Goal: Transaction & Acquisition: Register for event/course

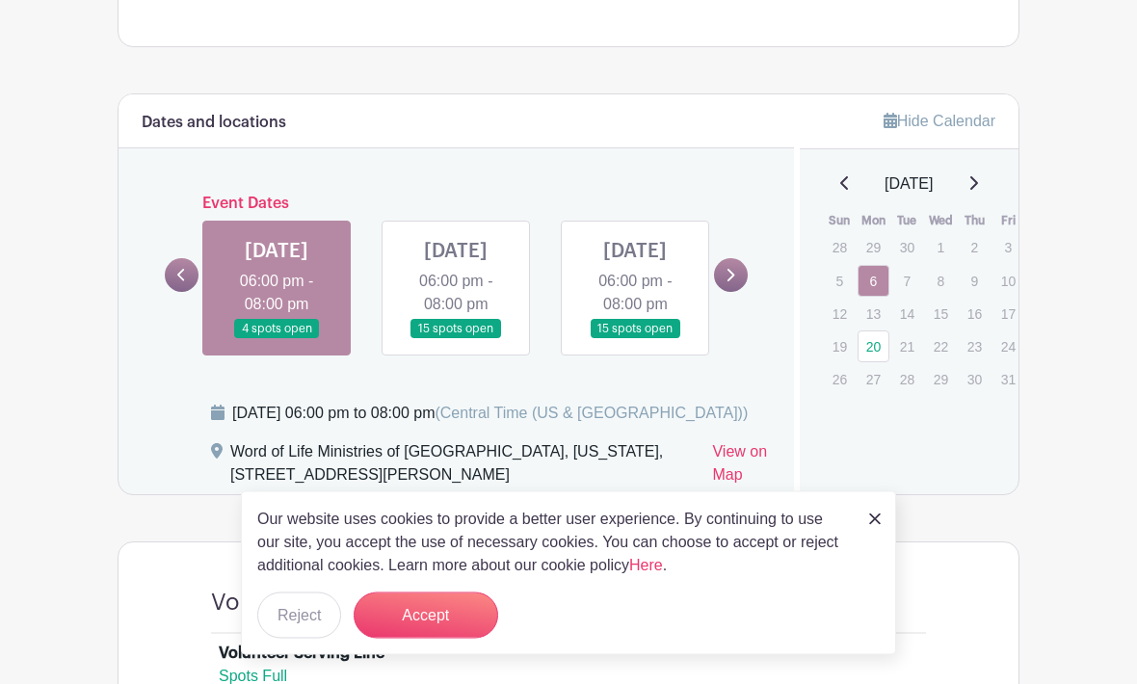
scroll to position [894, 0]
click at [461, 639] on button "Accept" at bounding box center [426, 616] width 145 height 46
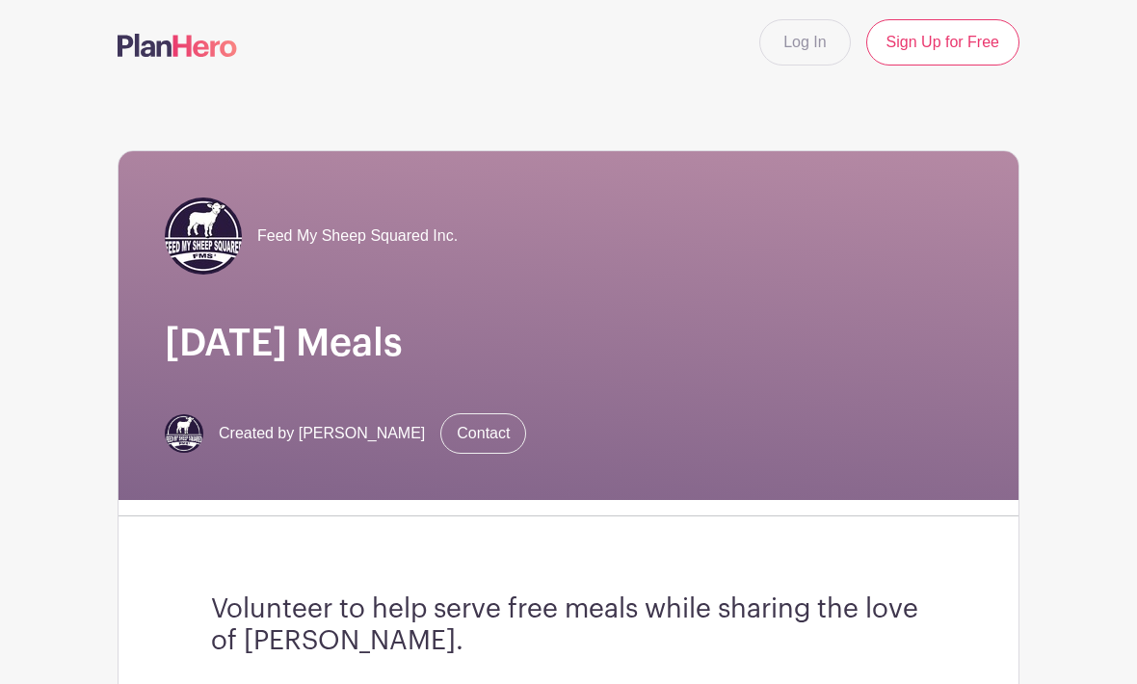
scroll to position [0, 0]
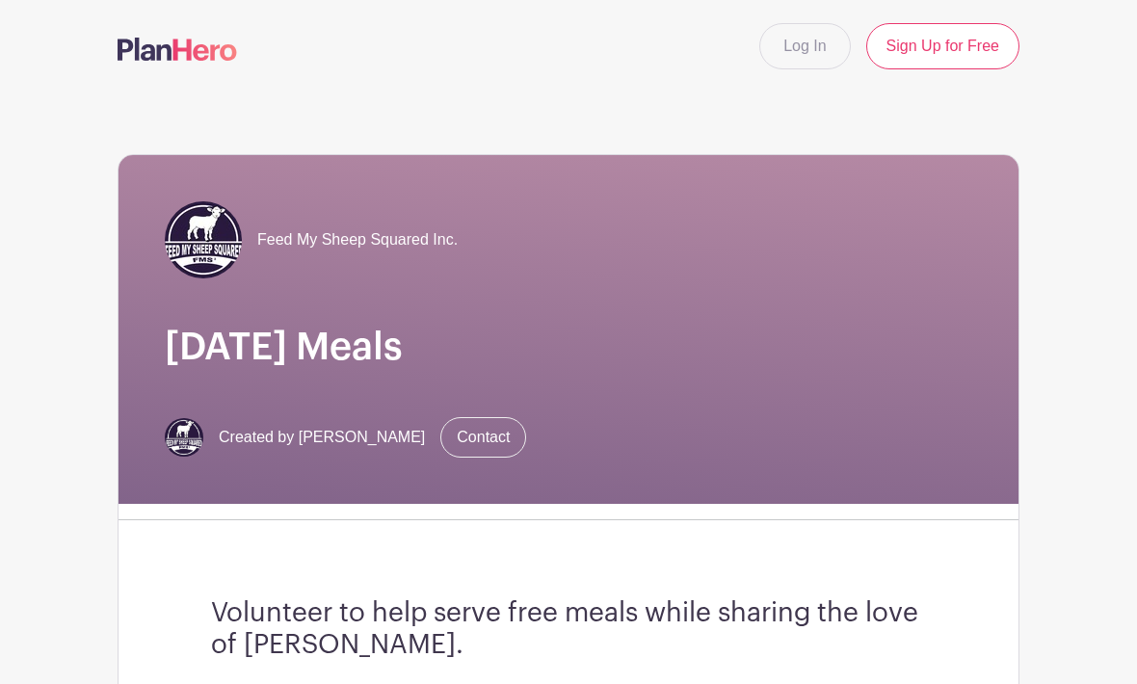
click at [809, 47] on link "Log In" at bounding box center [805, 46] width 91 height 46
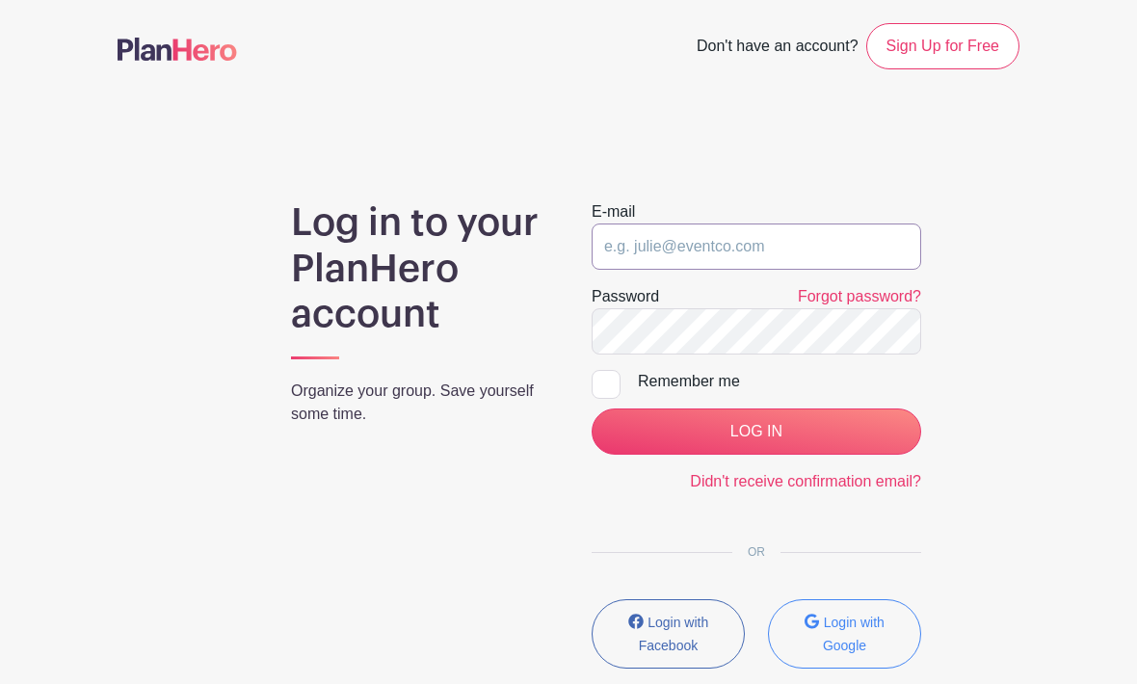
click at [766, 255] on input "email" at bounding box center [757, 247] width 330 height 46
type input "kathy@feedmysheepsquared.org"
click at [756, 432] on input "LOG IN" at bounding box center [757, 432] width 330 height 46
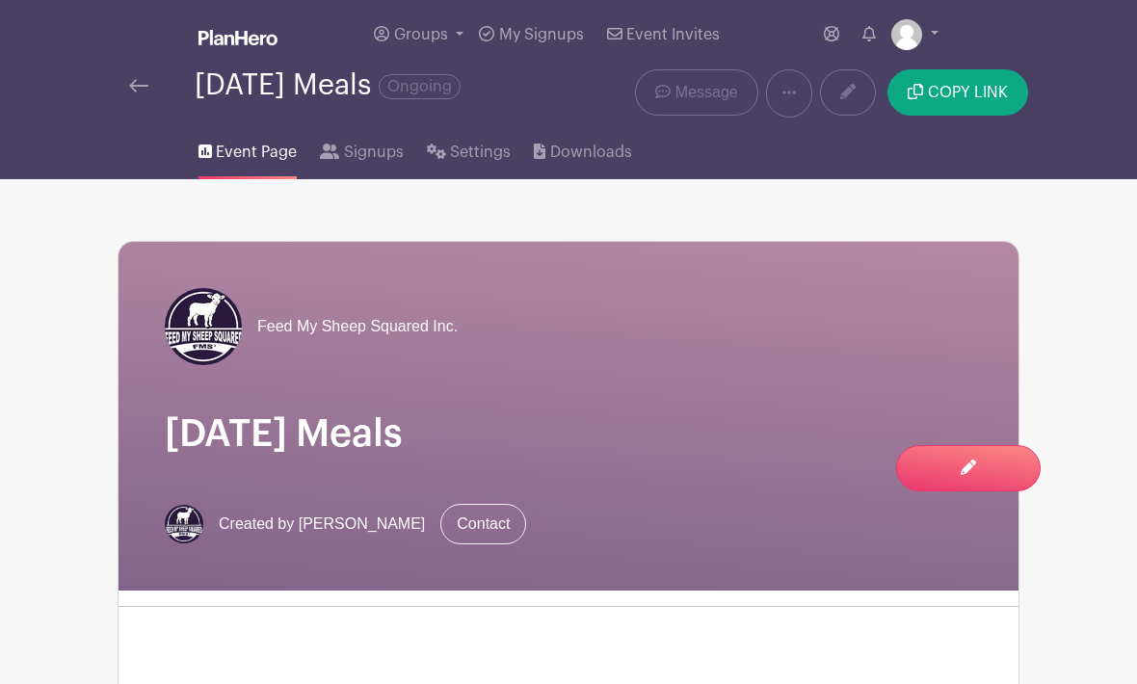
click at [579, 167] on link "Downloads" at bounding box center [582, 149] width 97 height 62
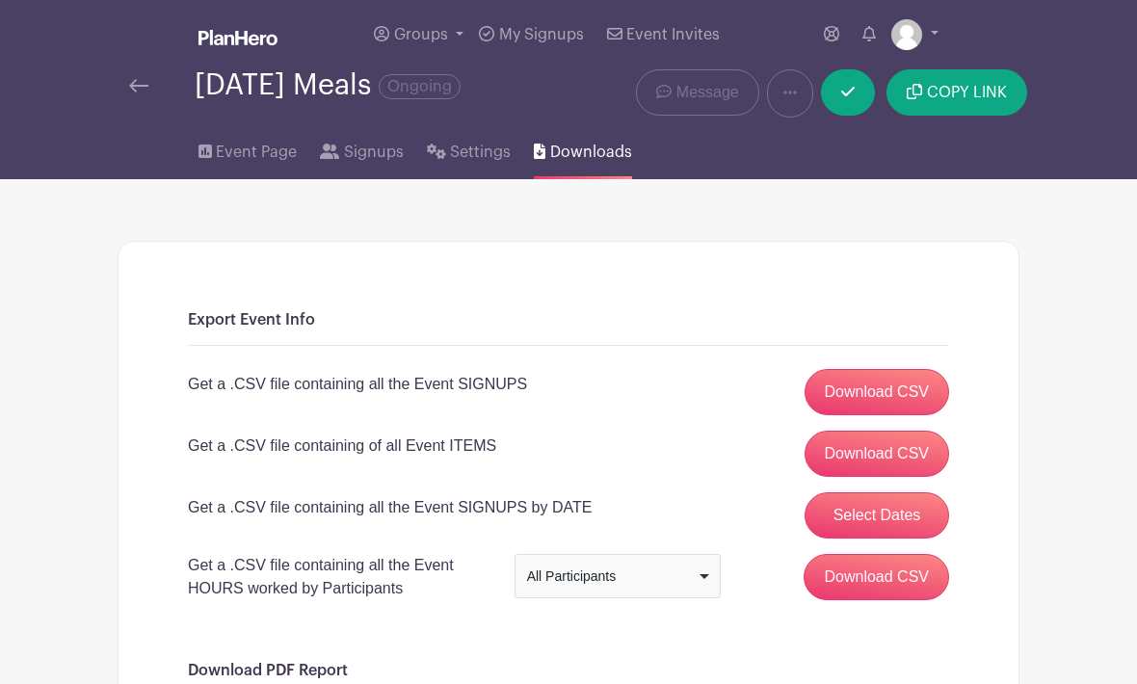
click at [887, 406] on link "Download CSV" at bounding box center [878, 392] width 146 height 46
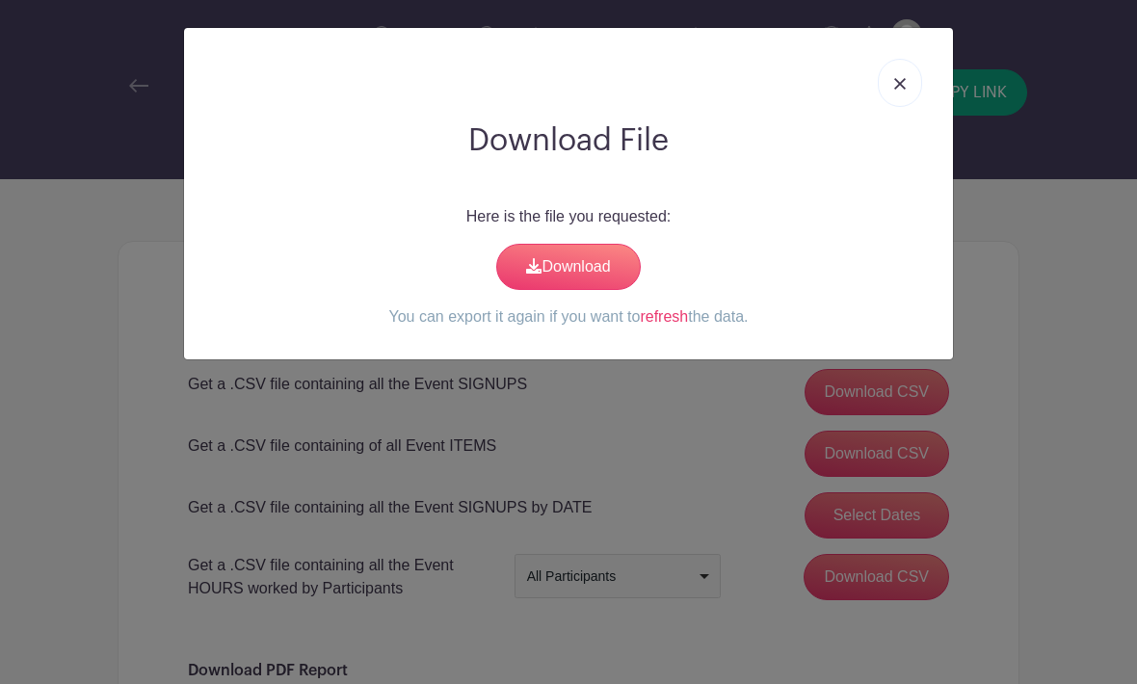
click at [600, 260] on link "Download" at bounding box center [568, 267] width 145 height 46
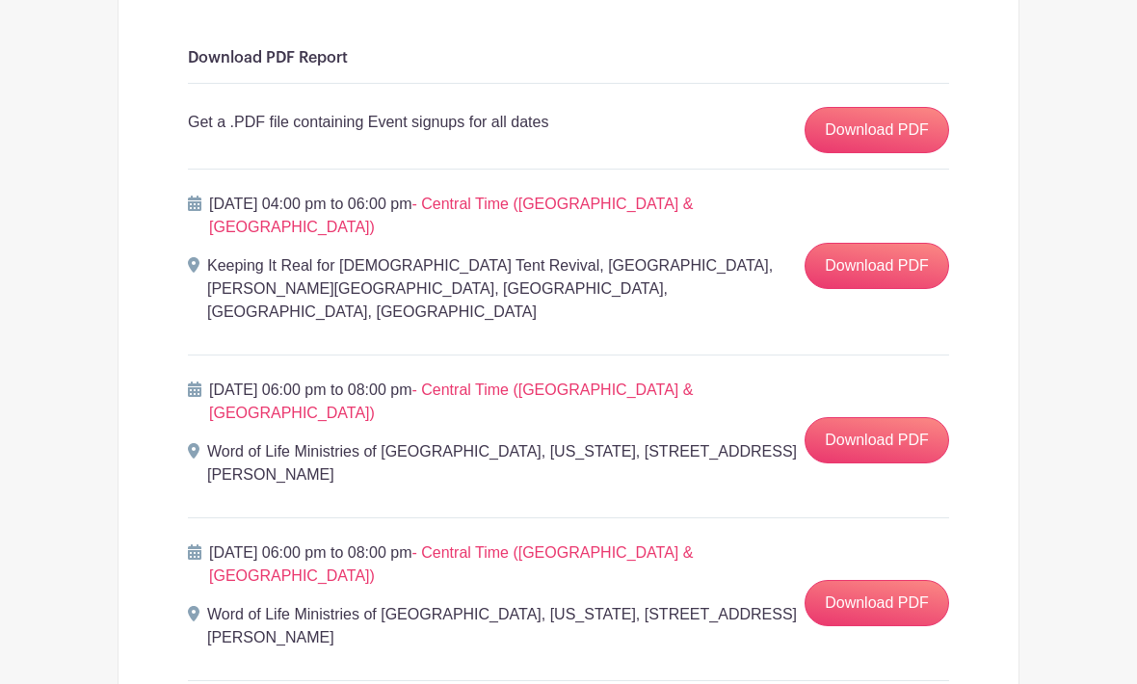
scroll to position [613, 0]
click at [880, 417] on link "Download PDF" at bounding box center [877, 440] width 145 height 46
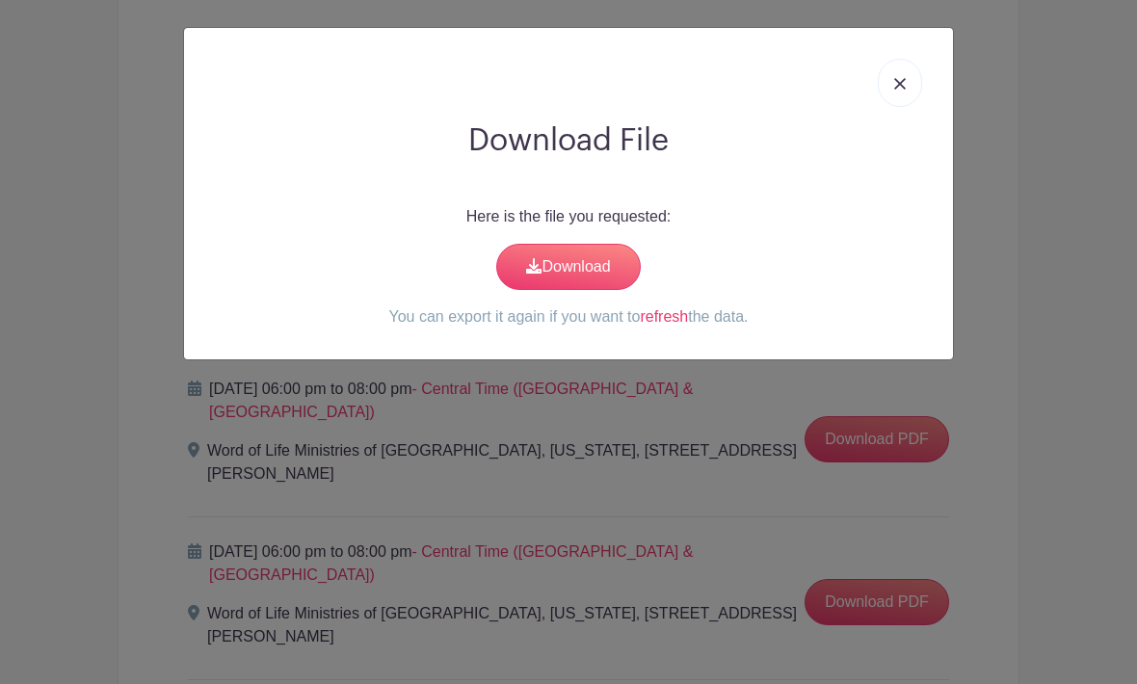
click at [584, 276] on link "Download" at bounding box center [568, 267] width 145 height 46
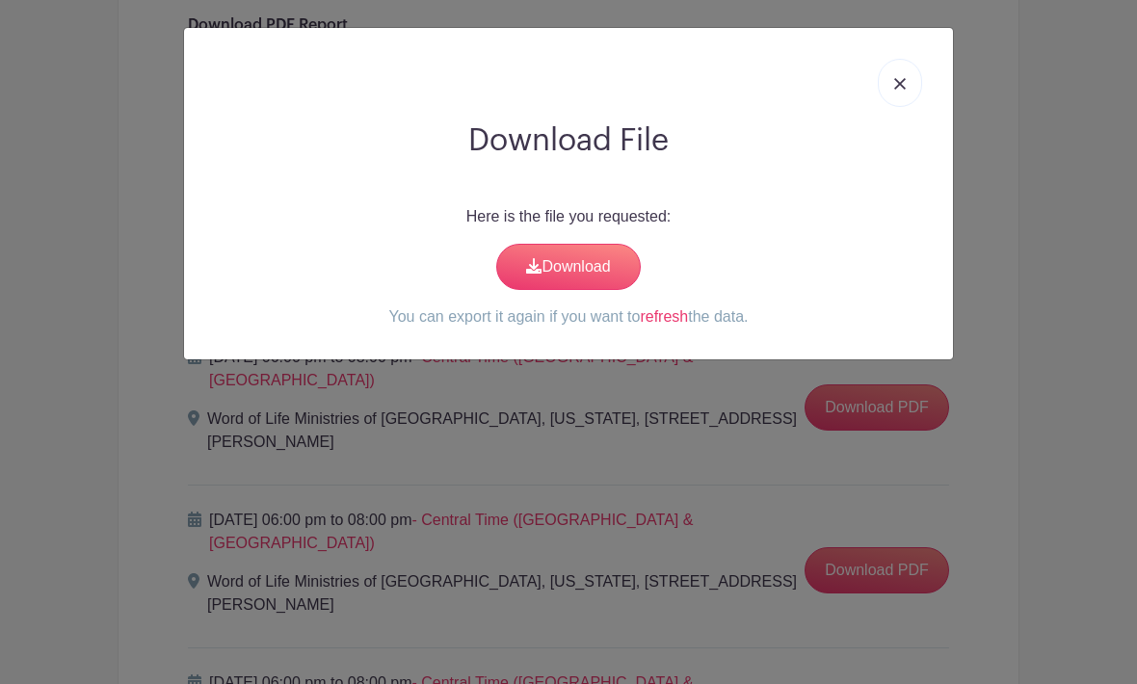
click at [896, 91] on link at bounding box center [900, 83] width 44 height 48
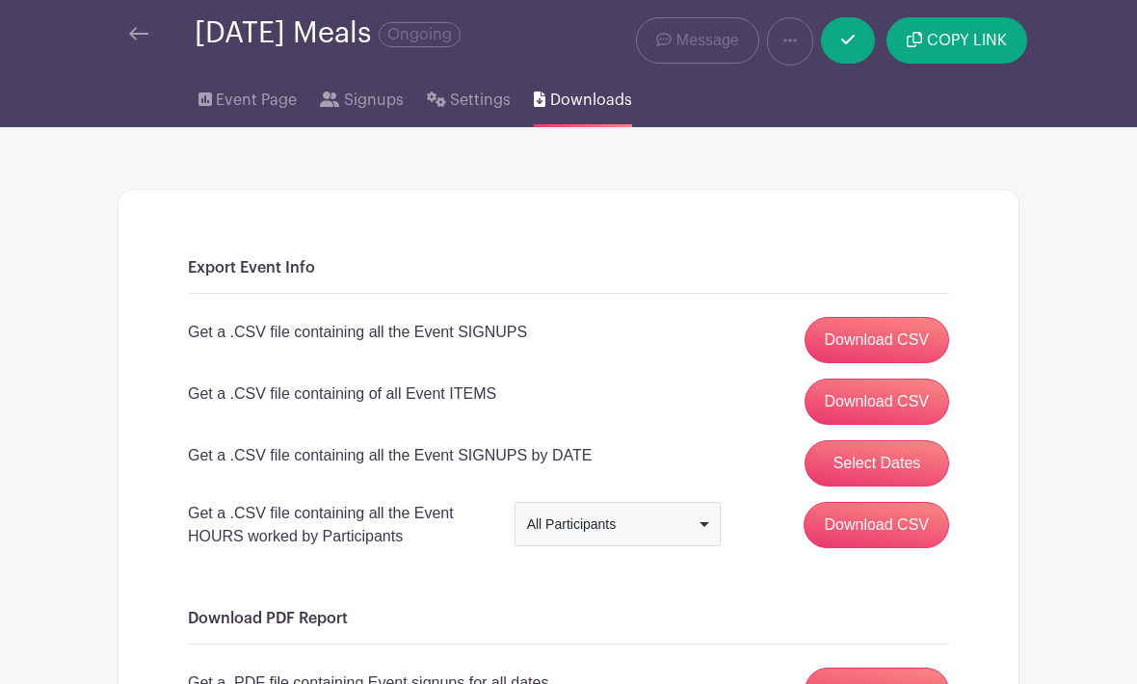
scroll to position [0, 0]
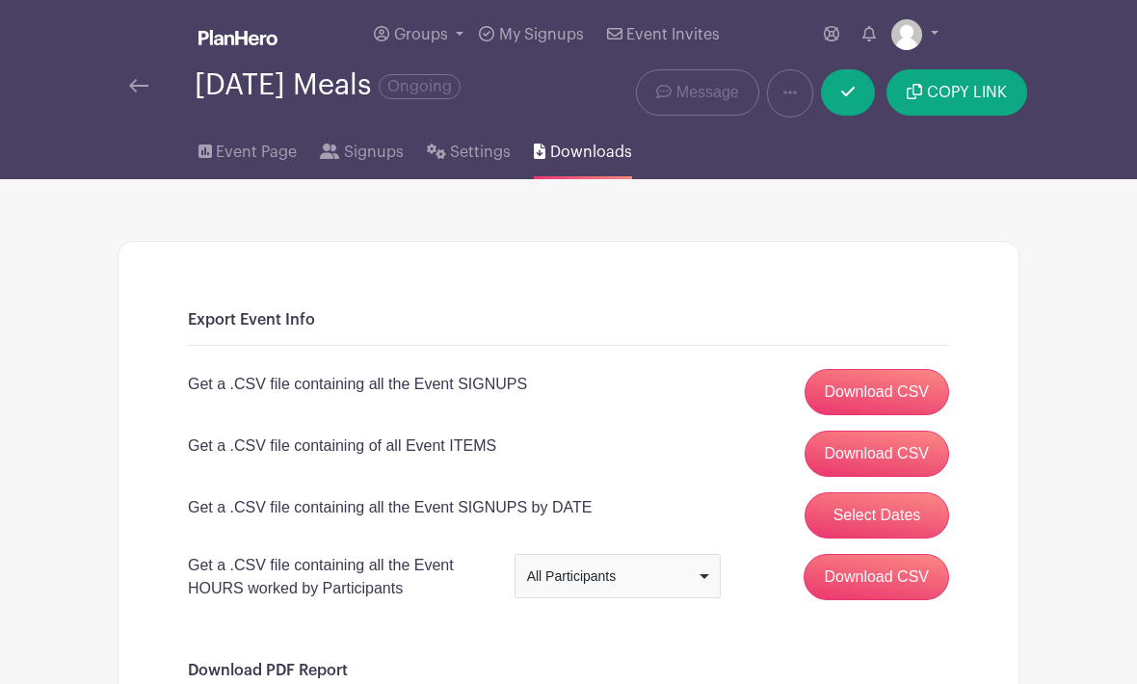
click at [254, 161] on span "Event Page" at bounding box center [256, 152] width 81 height 23
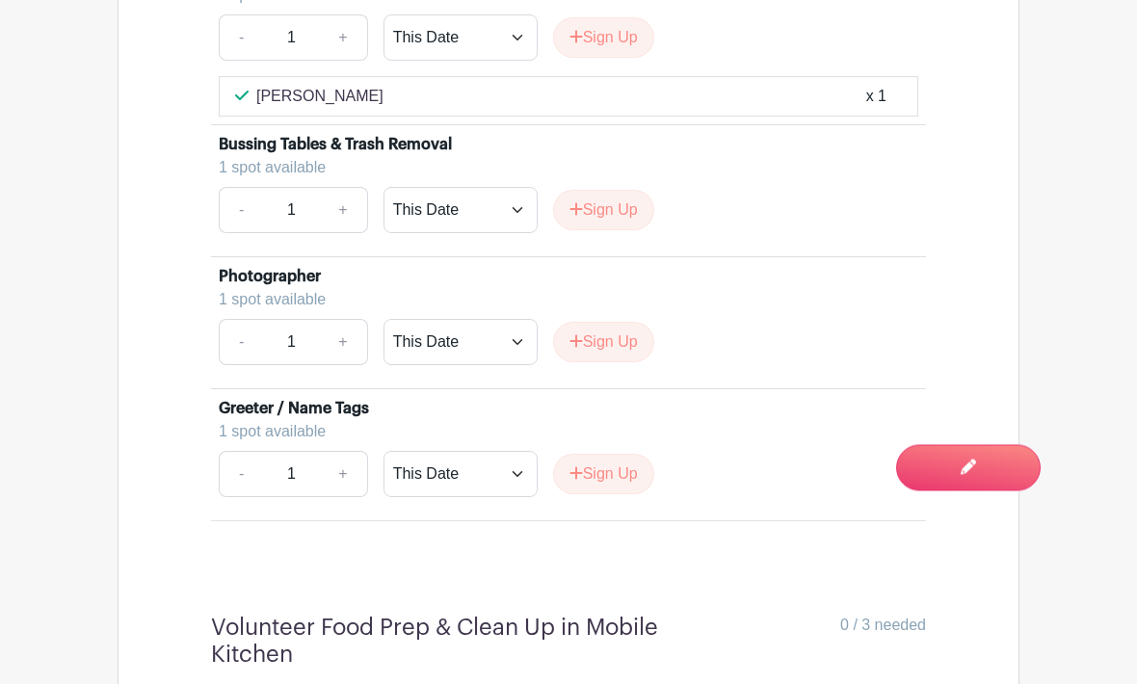
scroll to position [2223, 0]
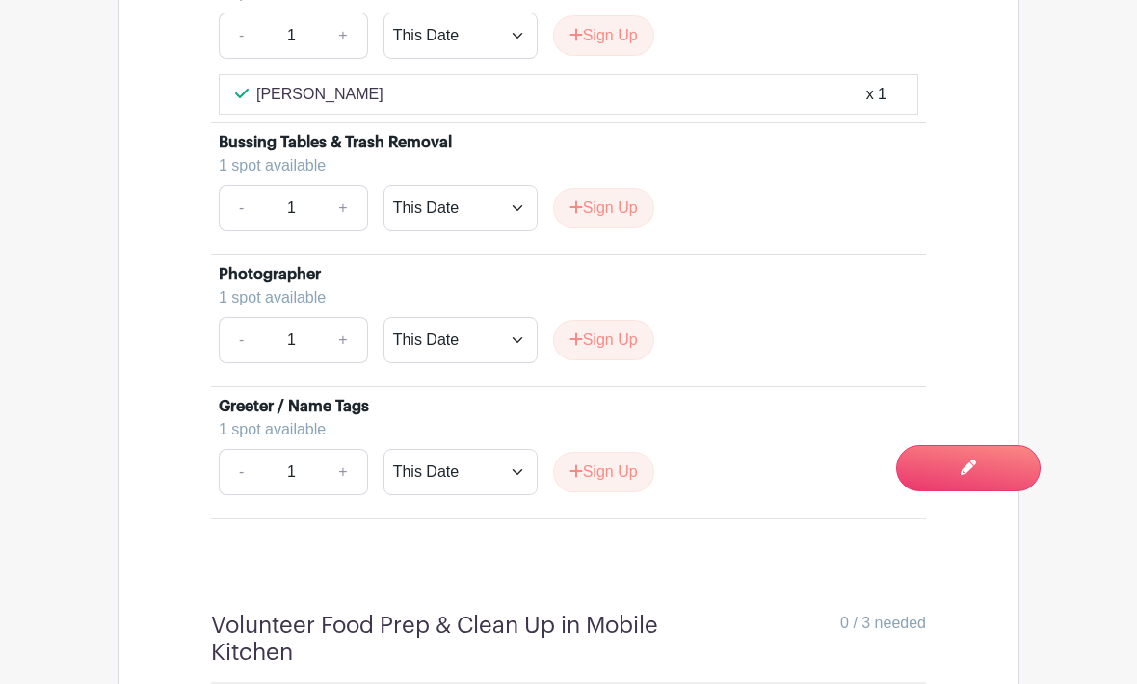
click at [609, 361] on button "Sign Up" at bounding box center [603, 340] width 101 height 40
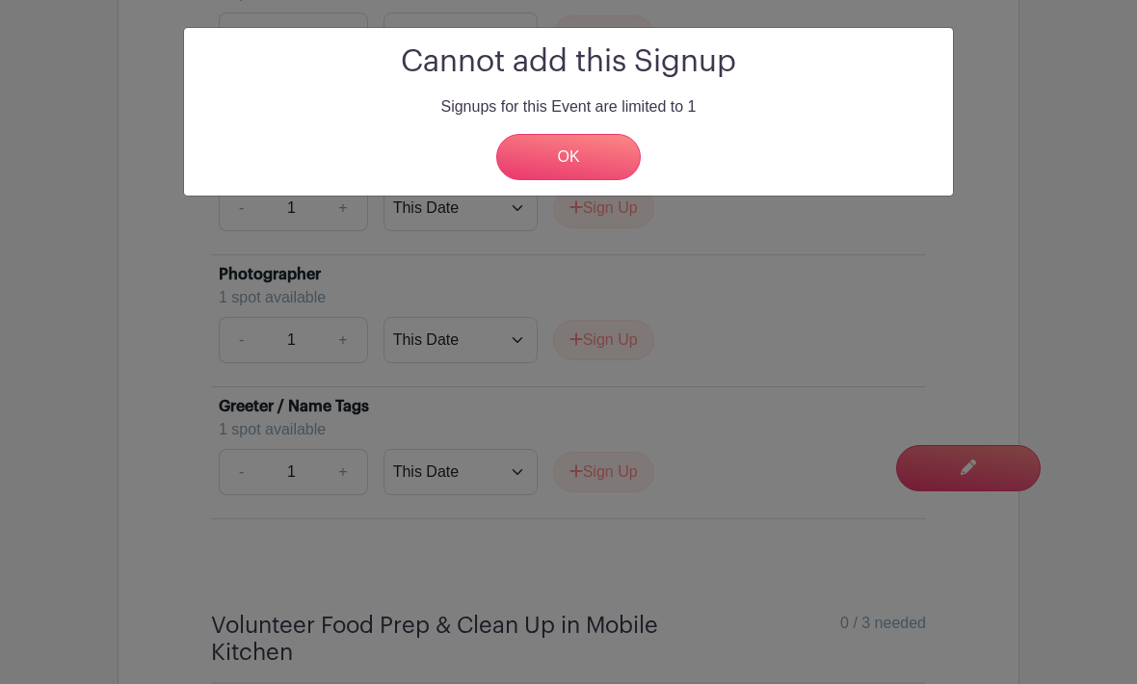
click at [575, 159] on link "OK" at bounding box center [568, 157] width 145 height 46
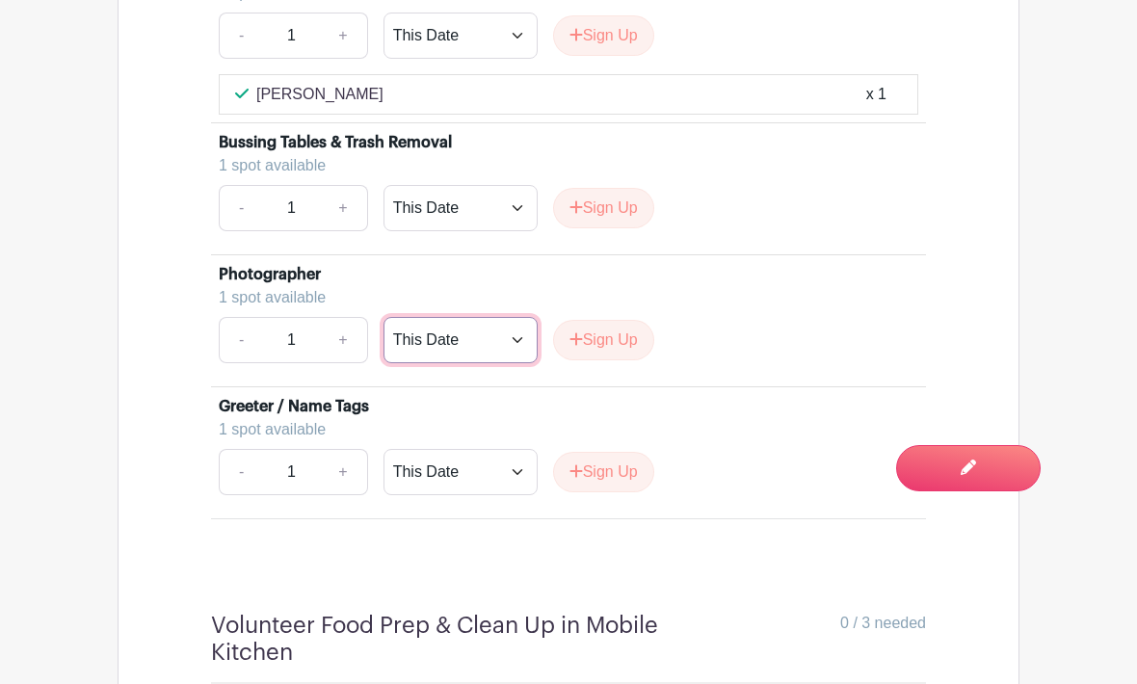
click at [469, 363] on select "This Date Select Dates" at bounding box center [461, 340] width 154 height 46
click at [0, 0] on span "Switch to Edit Mode" at bounding box center [0, 0] width 0 height 0
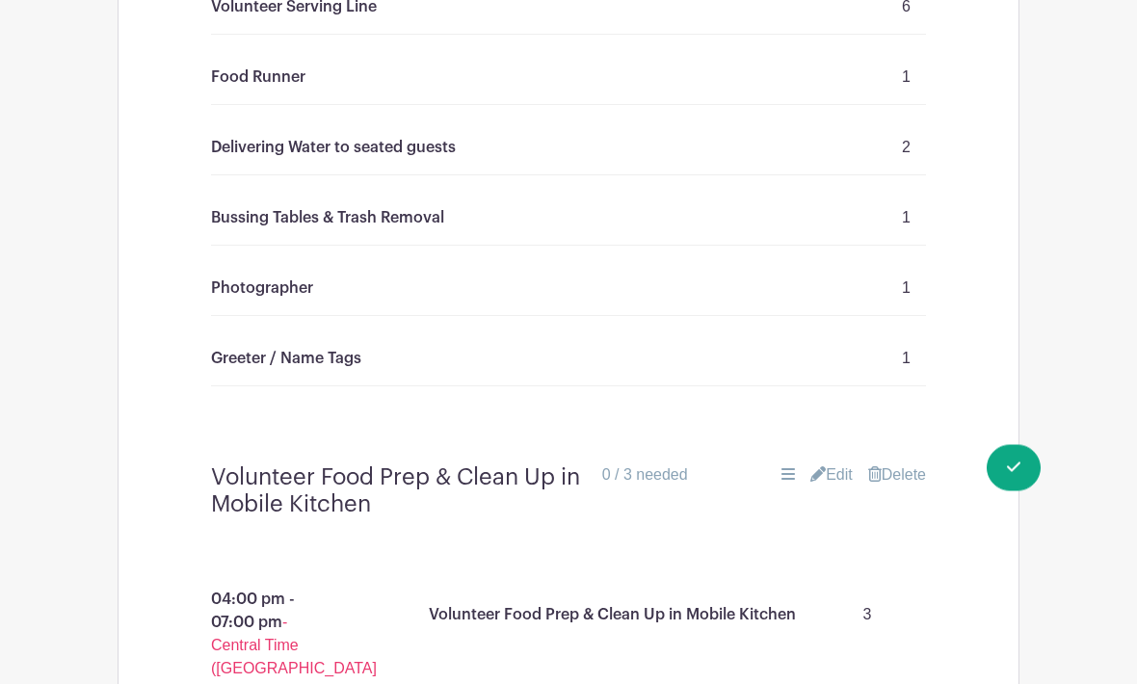
scroll to position [1697, 0]
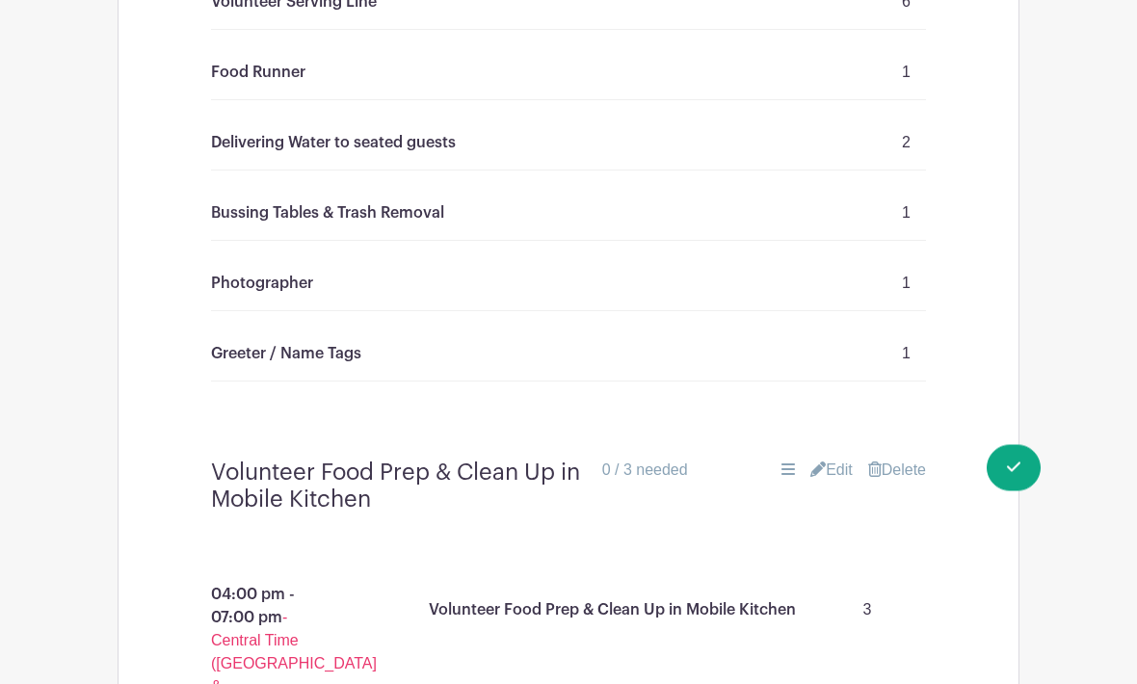
click at [855, 312] on div "Photographer 1" at bounding box center [568, 284] width 715 height 55
click at [290, 312] on div "Photographer 1" at bounding box center [568, 284] width 715 height 55
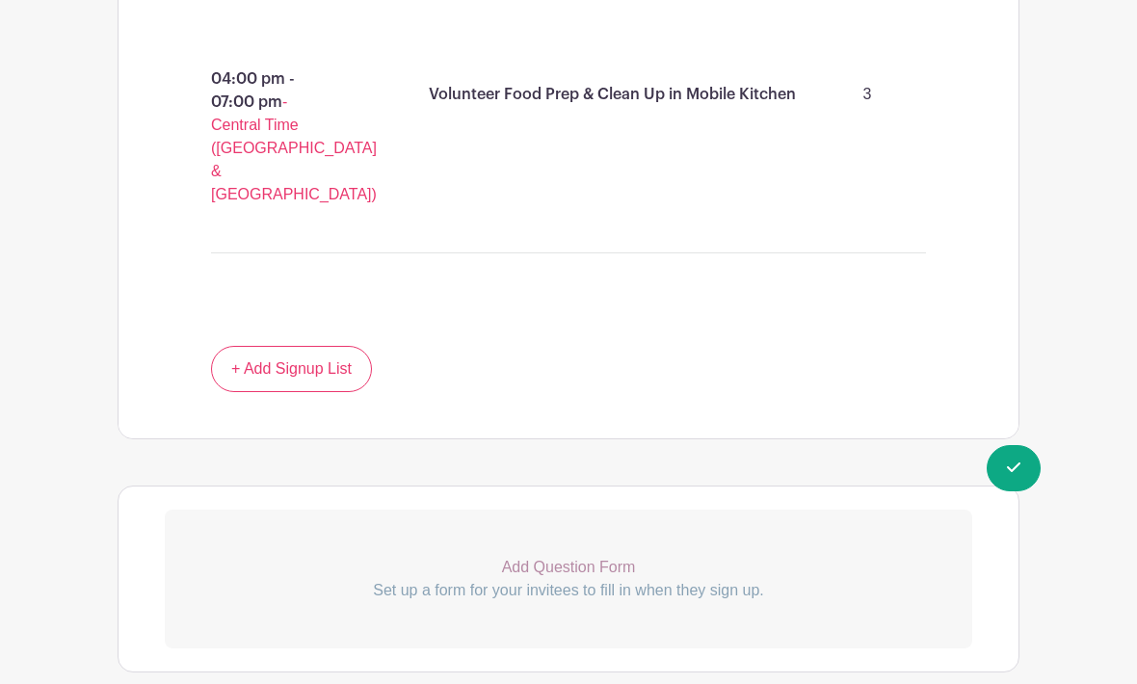
click at [0, 0] on span "Switch to Signup Mode" at bounding box center [0, 0] width 0 height 0
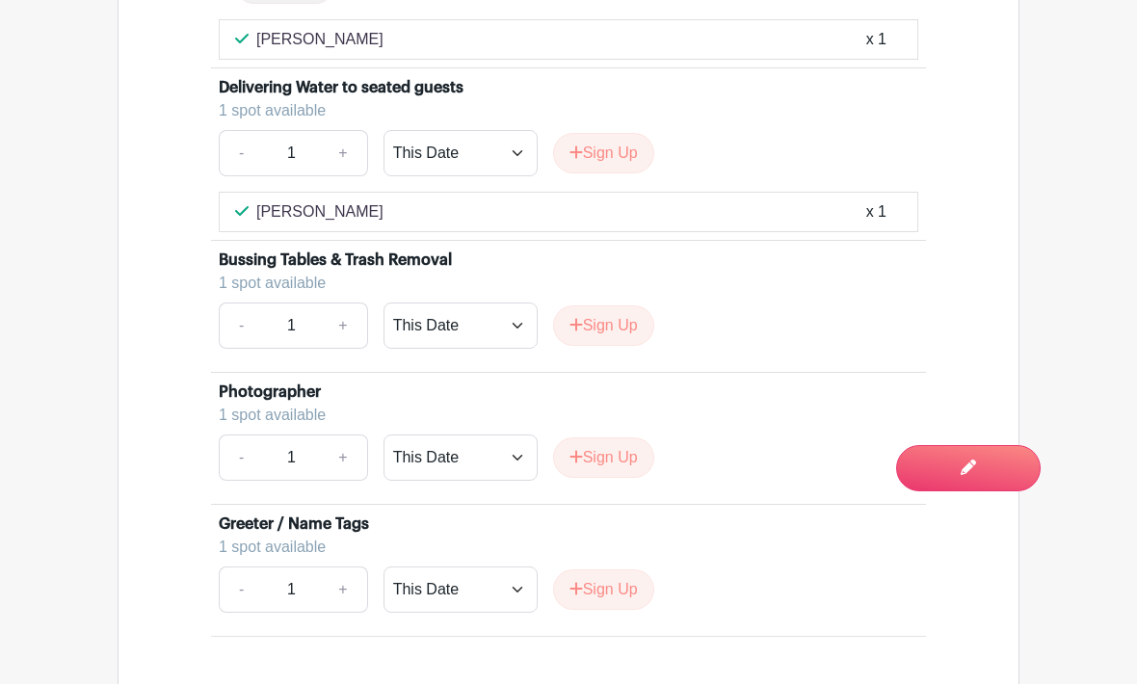
scroll to position [2111, 0]
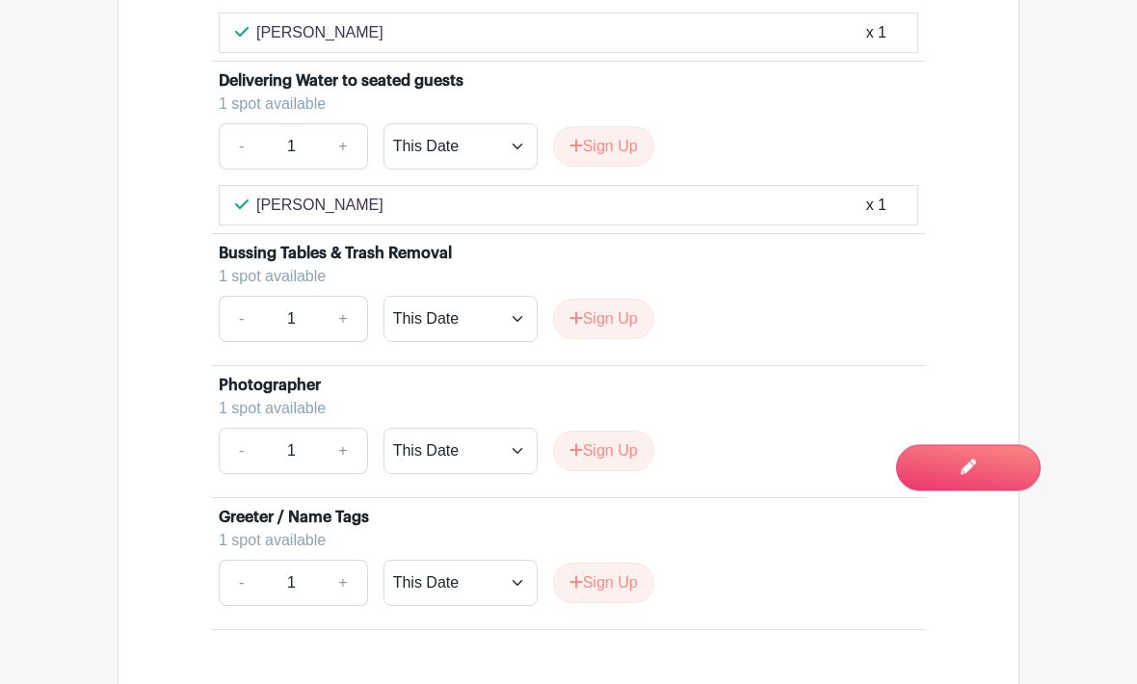
click at [619, 472] on button "Sign Up" at bounding box center [603, 452] width 101 height 40
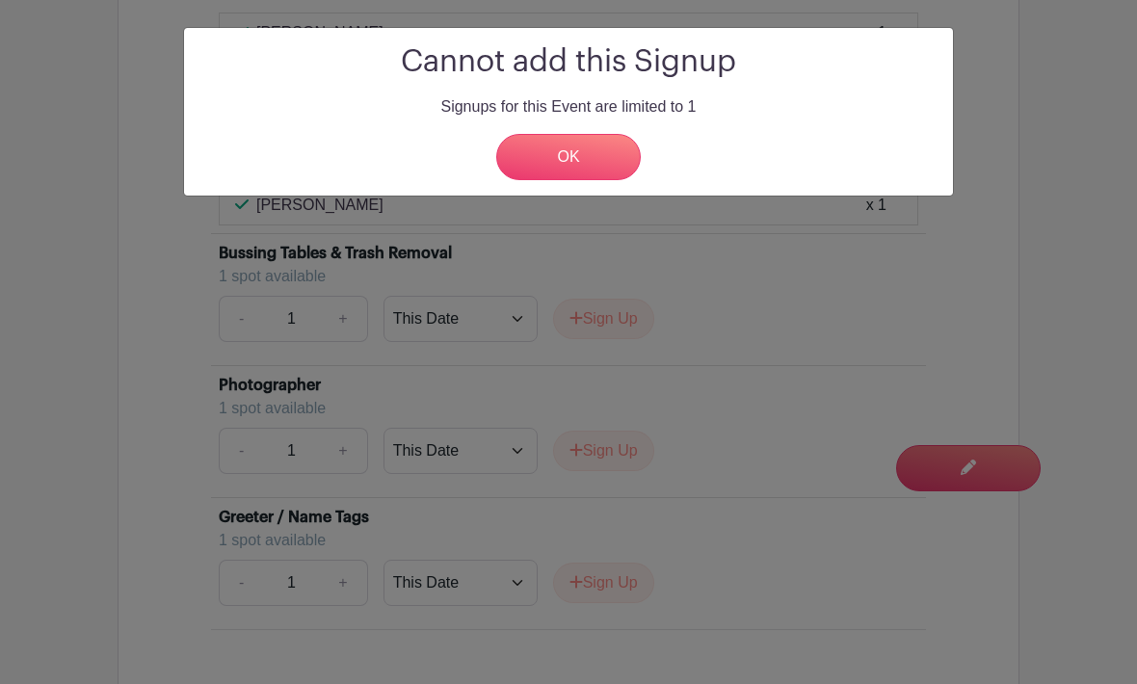
click at [579, 175] on link "OK" at bounding box center [568, 157] width 145 height 46
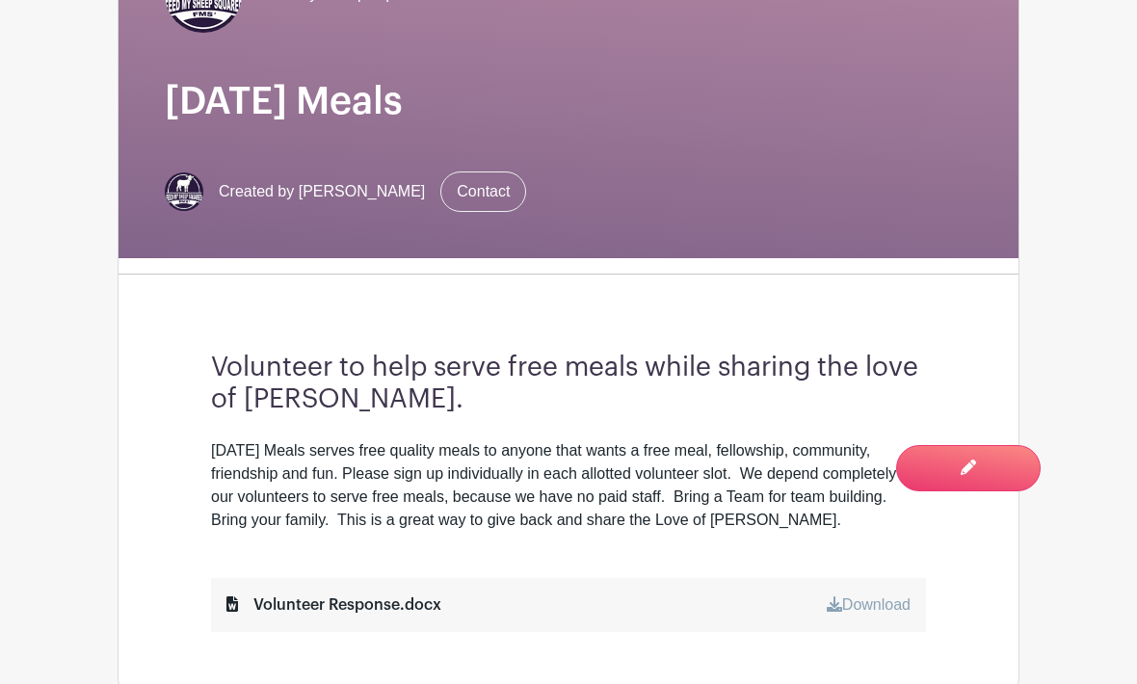
scroll to position [0, 0]
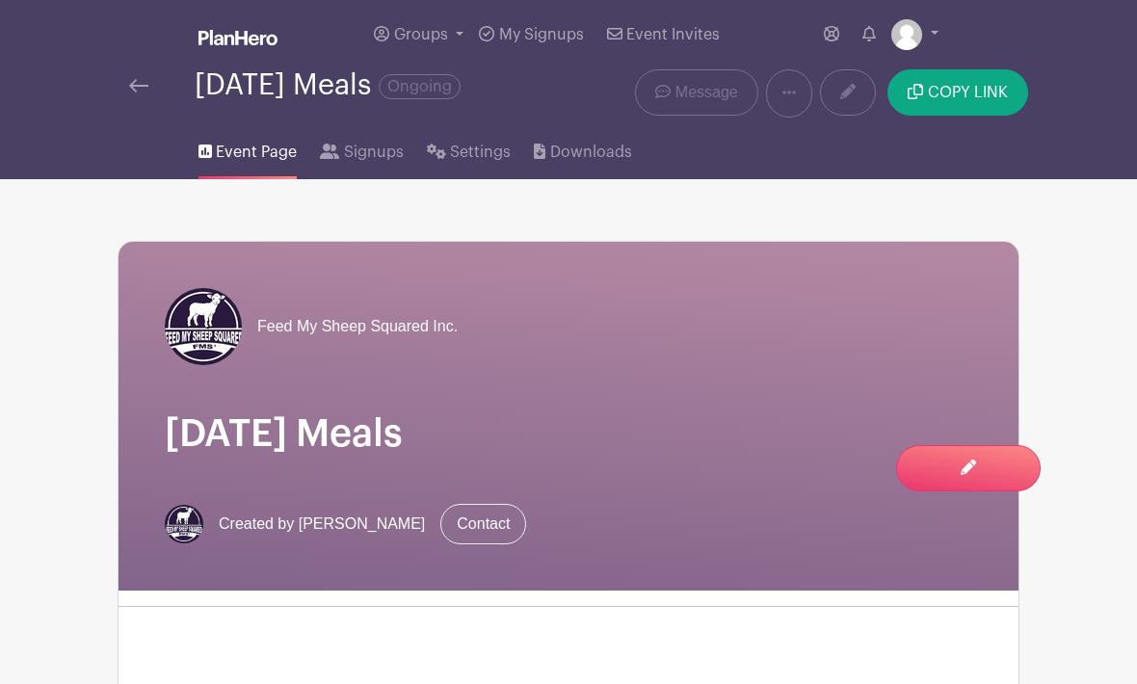
click at [388, 156] on span "Signups" at bounding box center [374, 152] width 60 height 23
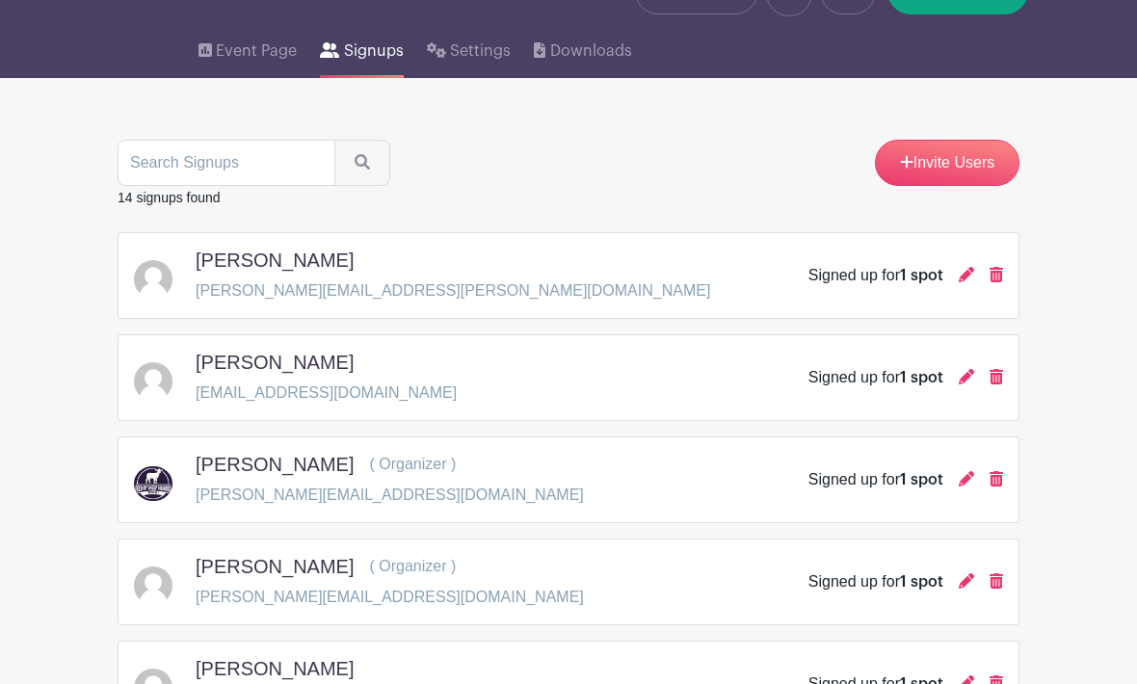
scroll to position [104, 0]
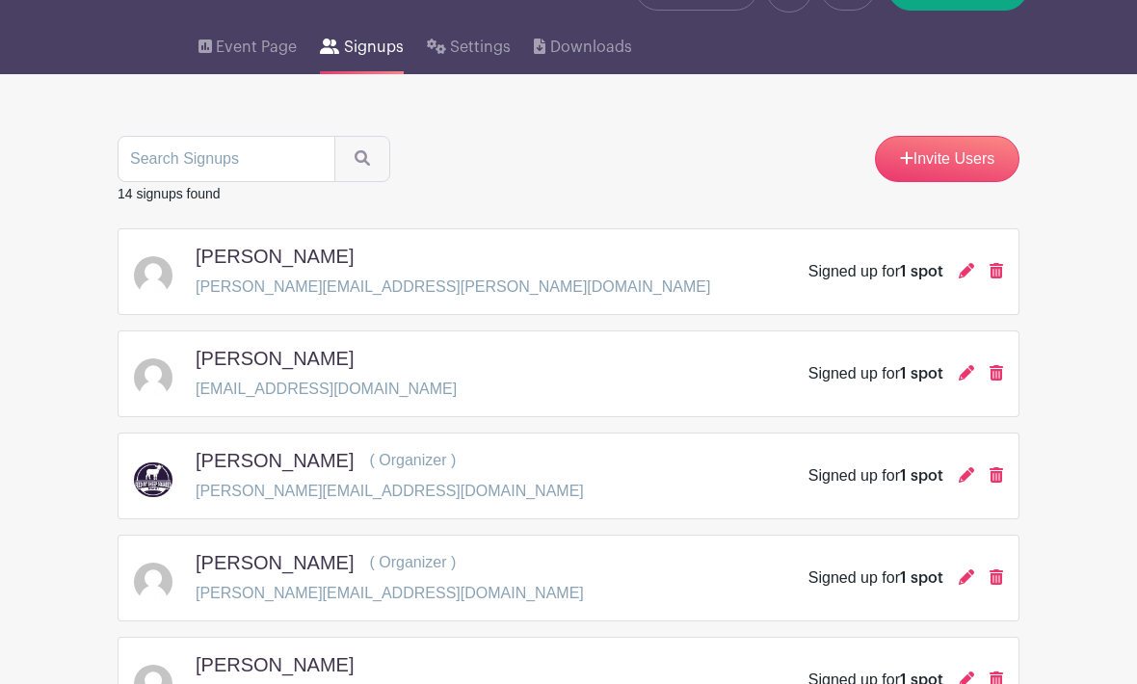
click at [335, 292] on p "Reece.Pinkerton@icloud.com" at bounding box center [453, 288] width 515 height 23
click at [296, 276] on div "Reece Pinkerton" at bounding box center [453, 261] width 515 height 31
click at [375, 294] on p "Reece.Pinkerton@icloud.com" at bounding box center [453, 288] width 515 height 23
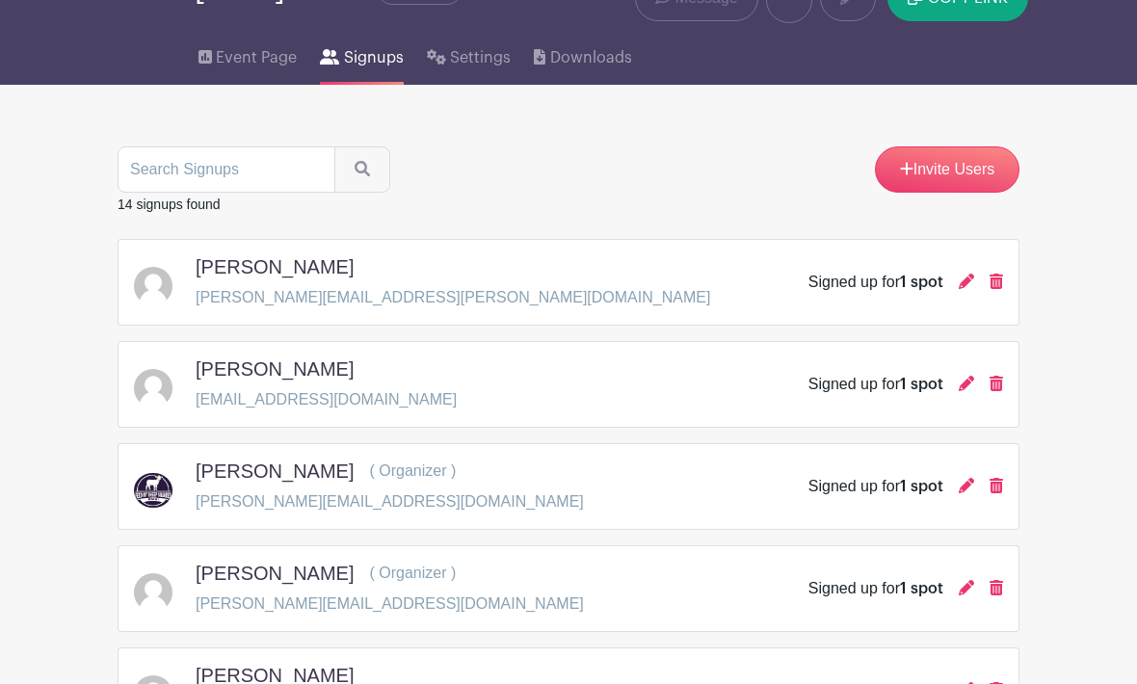
scroll to position [92, 0]
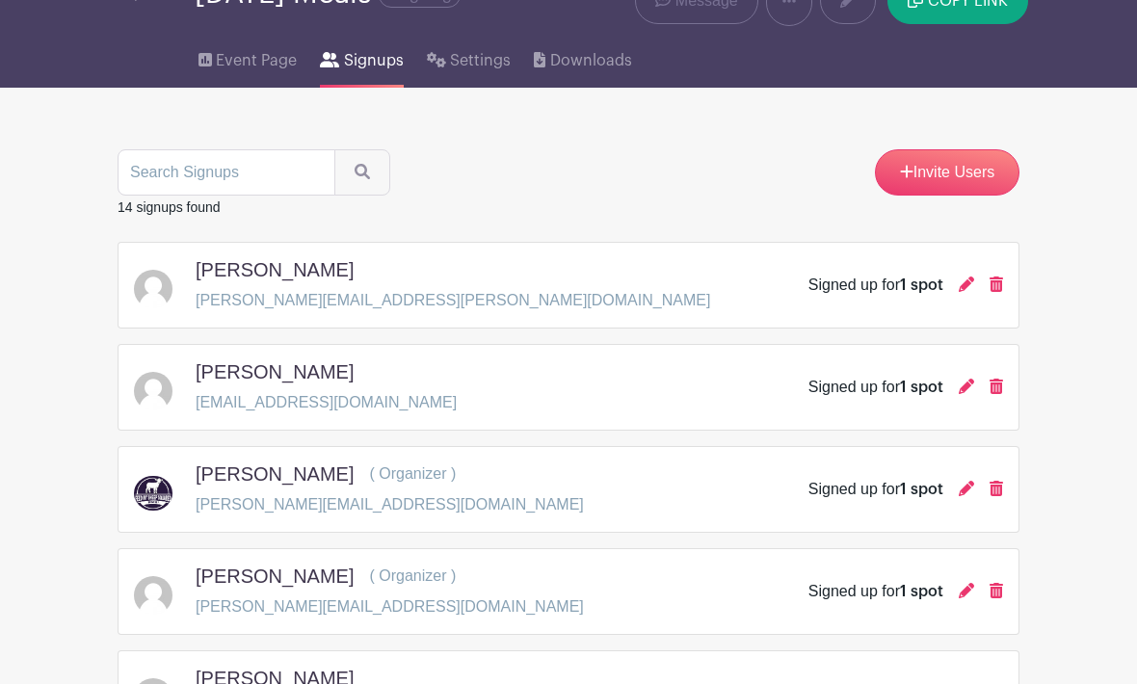
click at [329, 281] on h5 "Reece Pinkerton" at bounding box center [275, 269] width 158 height 23
click at [900, 309] on div "Reece Pinkerton Reece.Pinkerton@icloud.com Signed up for 1 spot" at bounding box center [568, 285] width 869 height 54
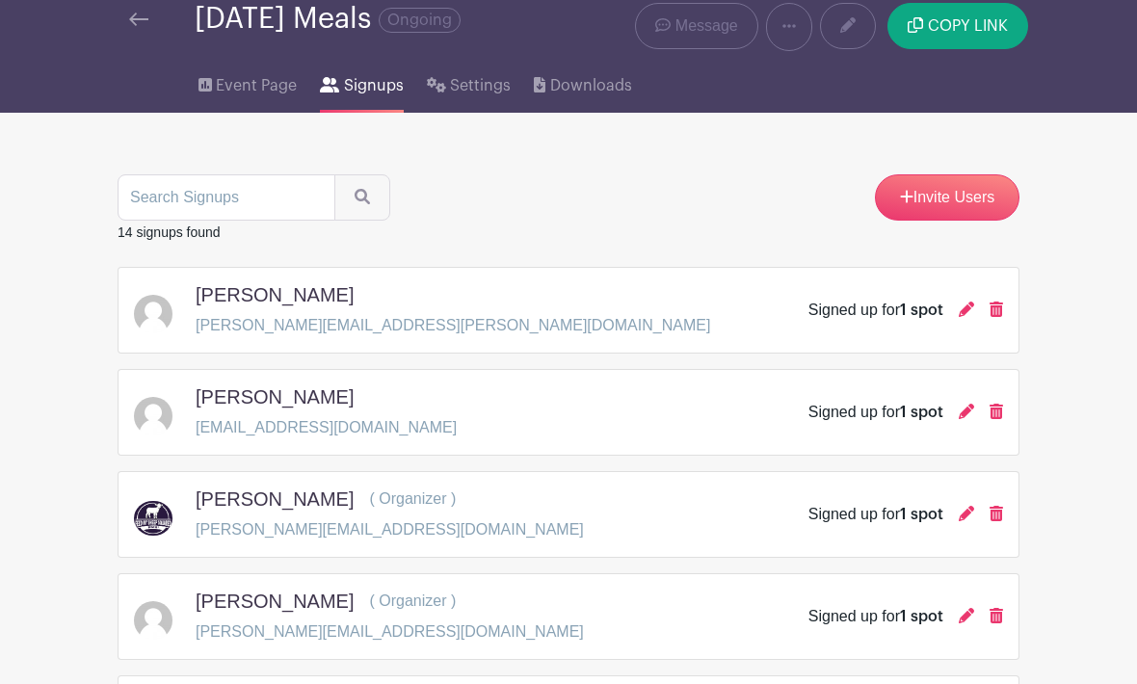
scroll to position [0, 0]
